Goal: Use online tool/utility: Utilize a website feature to perform a specific function

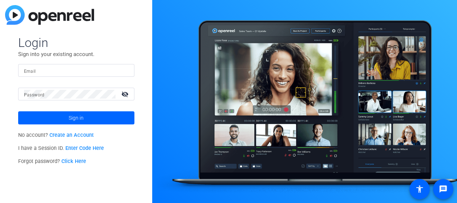
click at [82, 148] on link "Enter Code Here" at bounding box center [84, 148] width 39 height 6
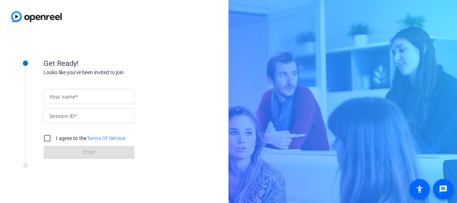
click at [75, 98] on span at bounding box center [76, 97] width 3 height 6
click at [75, 98] on input "Your name" at bounding box center [88, 96] width 79 height 9
type input "[PERSON_NAME]"
type input "yEcc"
click at [50, 137] on input "I agree to the Terms Of Service" at bounding box center [47, 138] width 15 height 15
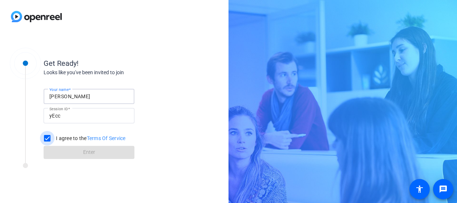
checkbox input "true"
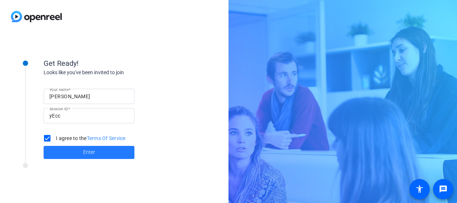
click at [62, 149] on span at bounding box center [89, 152] width 91 height 17
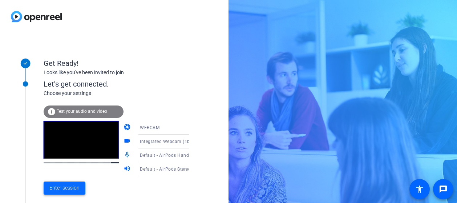
click at [63, 182] on span at bounding box center [65, 187] width 42 height 17
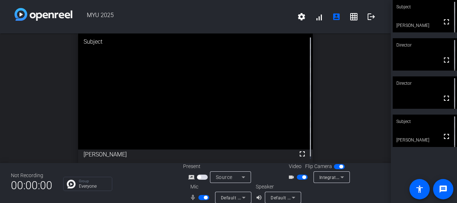
click at [201, 198] on span "button" at bounding box center [203, 197] width 11 height 5
click at [200, 200] on button "button" at bounding box center [203, 197] width 11 height 5
drag, startPoint x: 198, startPoint y: 200, endPoint x: 201, endPoint y: 198, distance: 4.1
click at [198, 200] on mat-slide-toggle at bounding box center [204, 197] width 12 height 8
click at [202, 198] on span "button" at bounding box center [203, 197] width 11 height 5
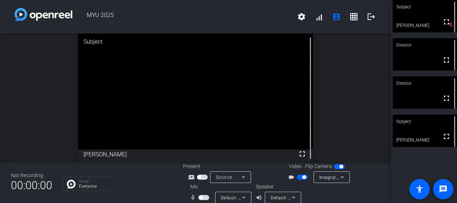
click at [204, 196] on span "button" at bounding box center [203, 197] width 11 height 5
click at [201, 195] on span "button" at bounding box center [203, 197] width 11 height 5
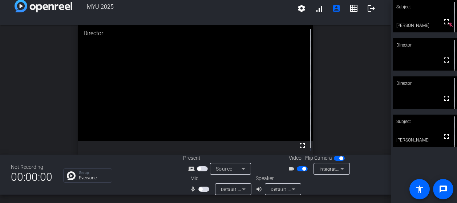
click at [200, 187] on span "button" at bounding box center [201, 189] width 4 height 4
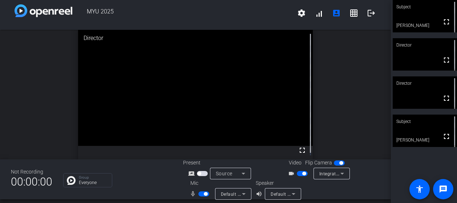
scroll to position [0, 0]
